Goal: Transaction & Acquisition: Purchase product/service

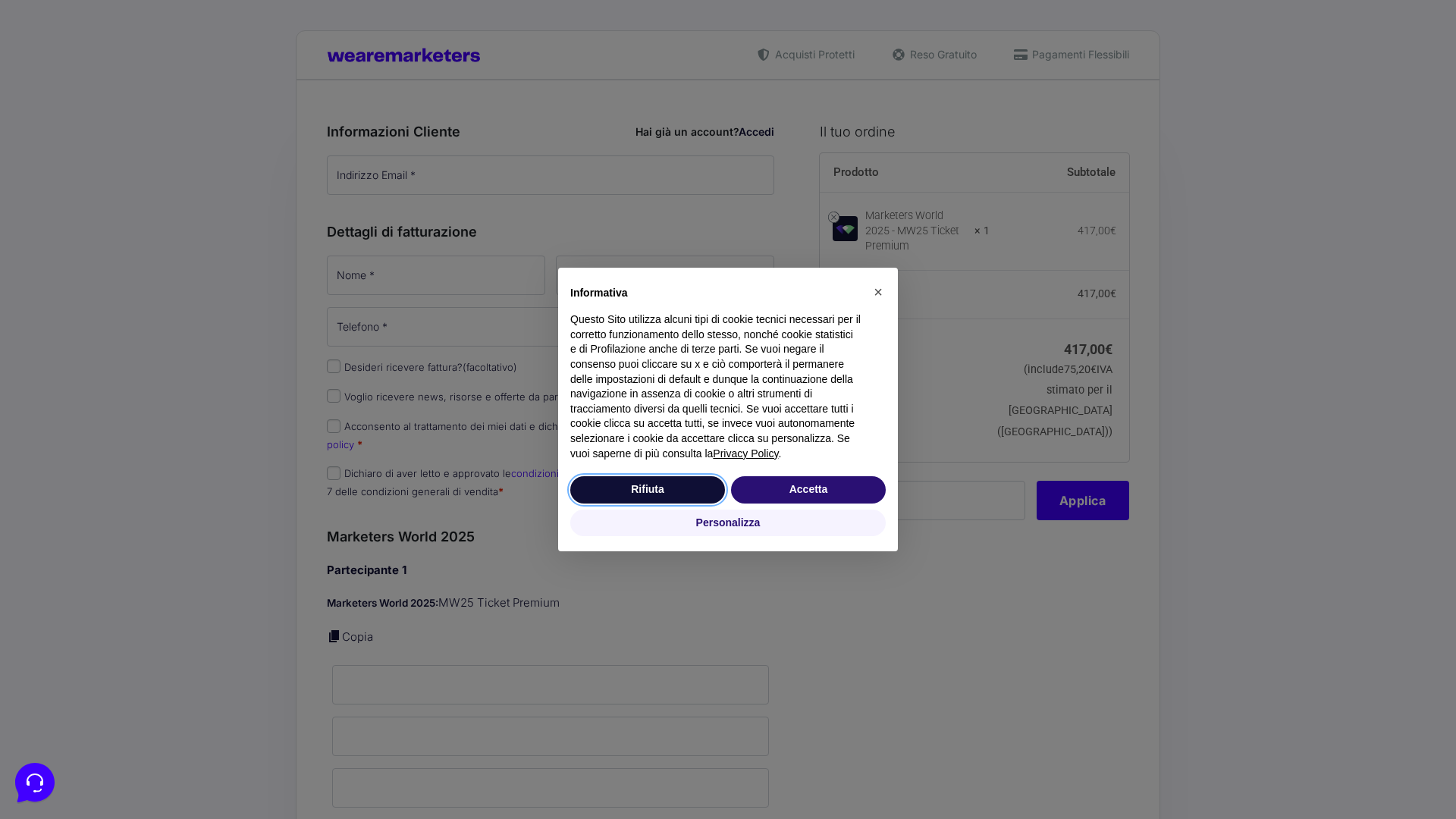
click at [648, 489] on button "Rifiuta" at bounding box center [647, 489] width 155 height 28
